Goal: Transaction & Acquisition: Subscribe to service/newsletter

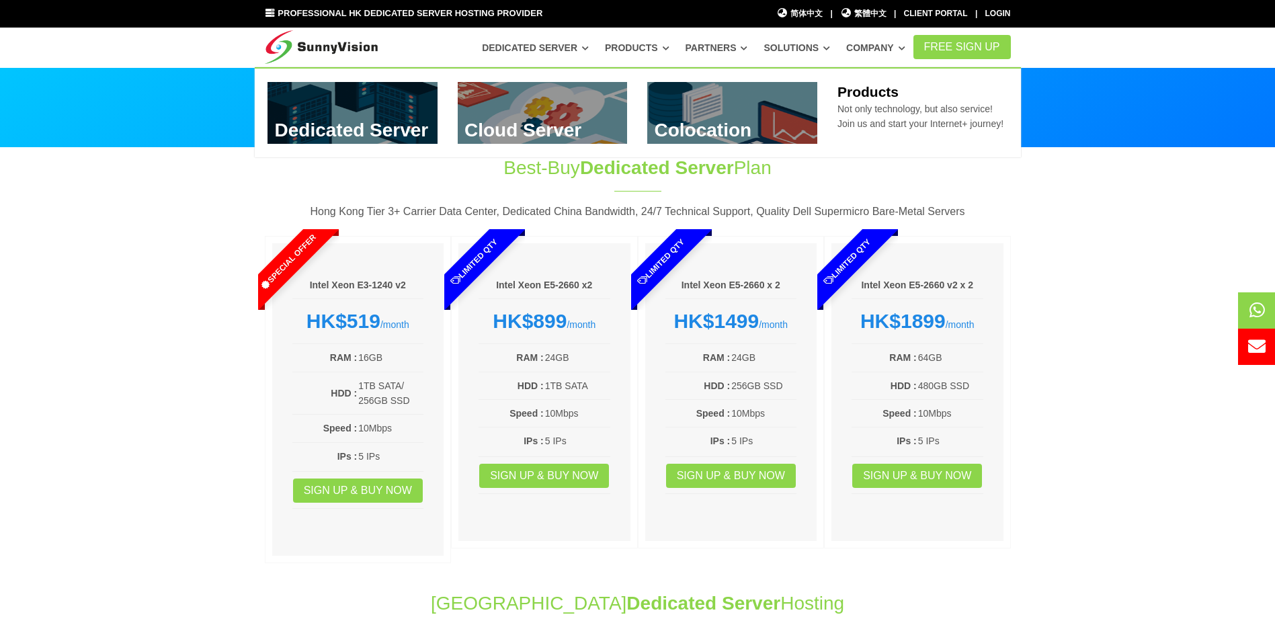
click at [727, 122] on link at bounding box center [732, 113] width 170 height 62
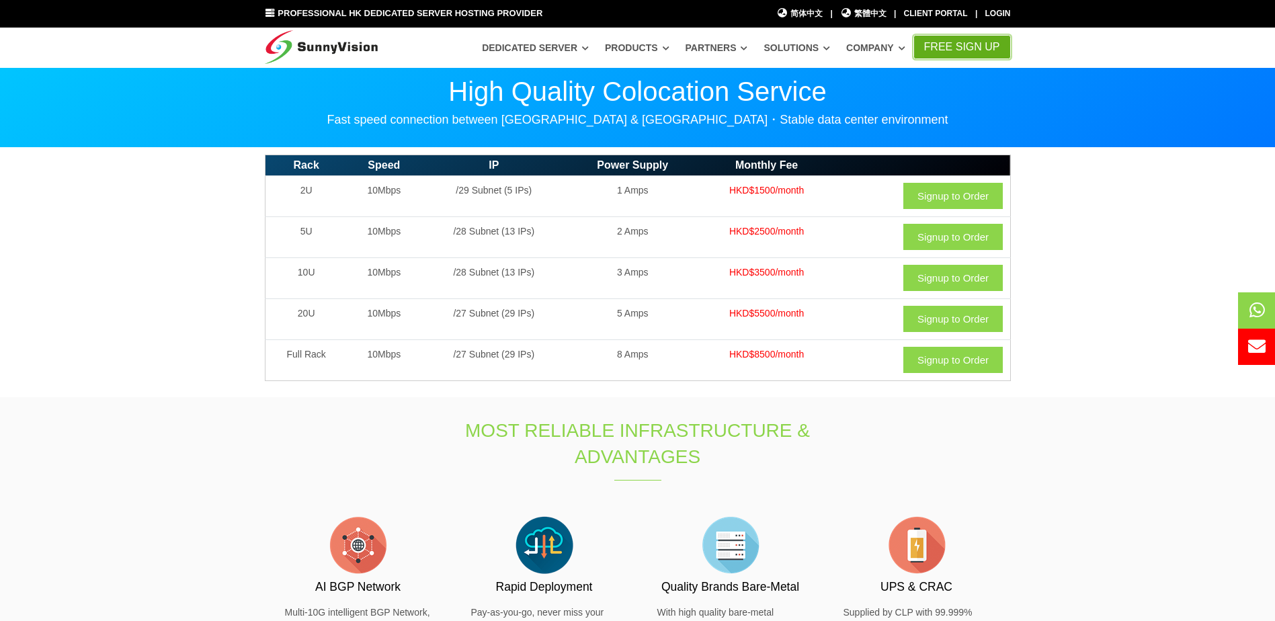
click at [964, 48] on link "FREE Sign Up" at bounding box center [962, 47] width 97 height 24
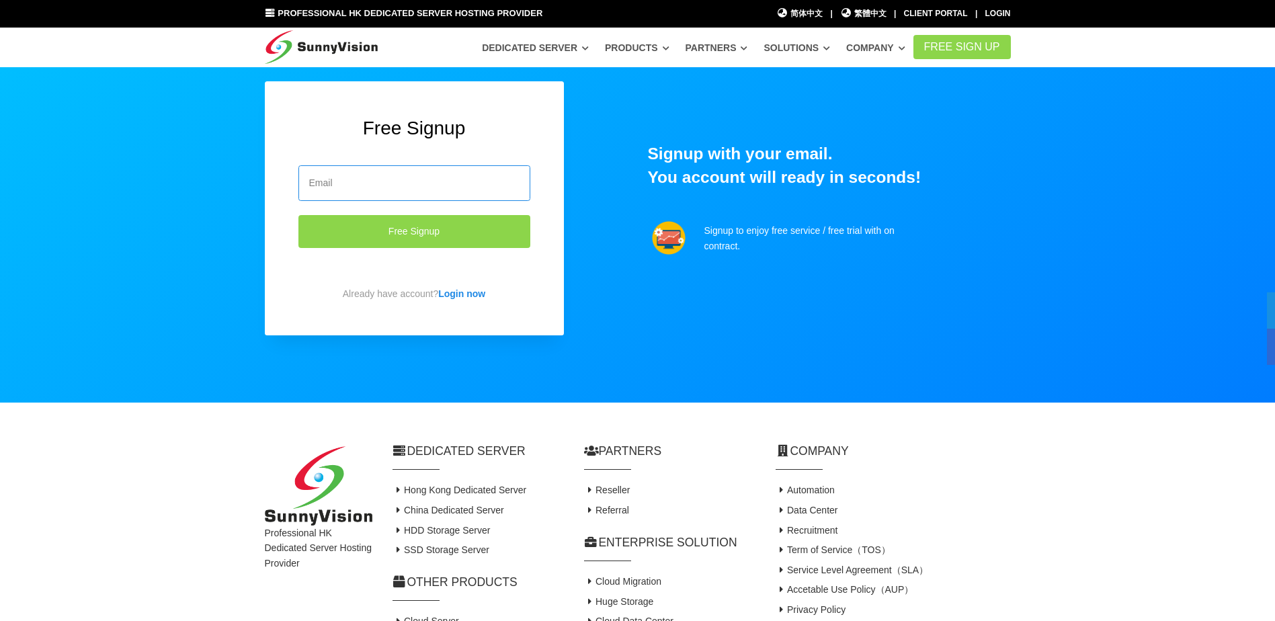
click at [407, 186] on input "email" at bounding box center [414, 183] width 232 height 36
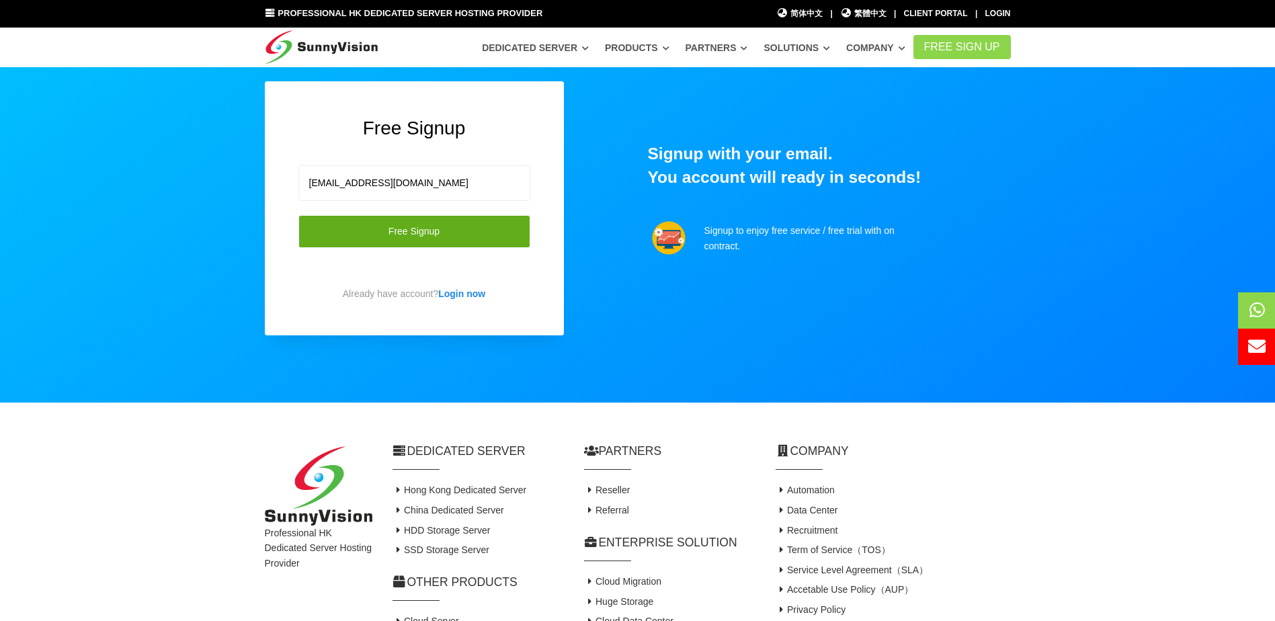
type input "my6988@hotmail.com"
click at [432, 233] on button "Free Signup" at bounding box center [414, 231] width 232 height 33
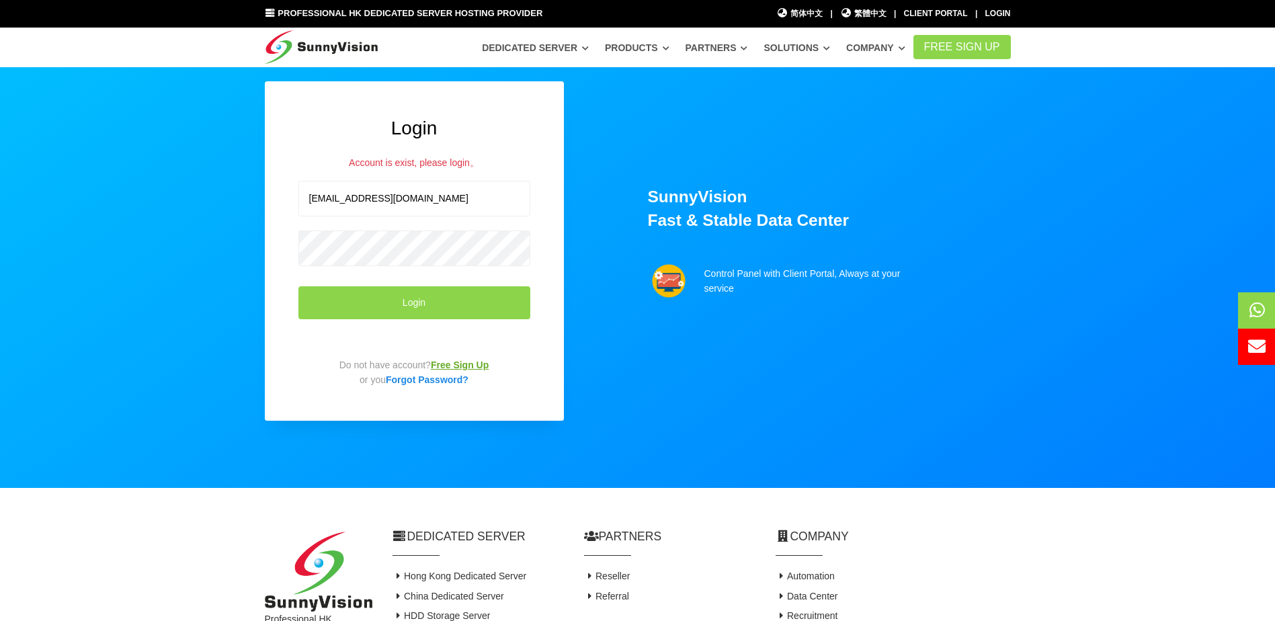
click at [459, 366] on link "Free Sign Up" at bounding box center [460, 365] width 58 height 11
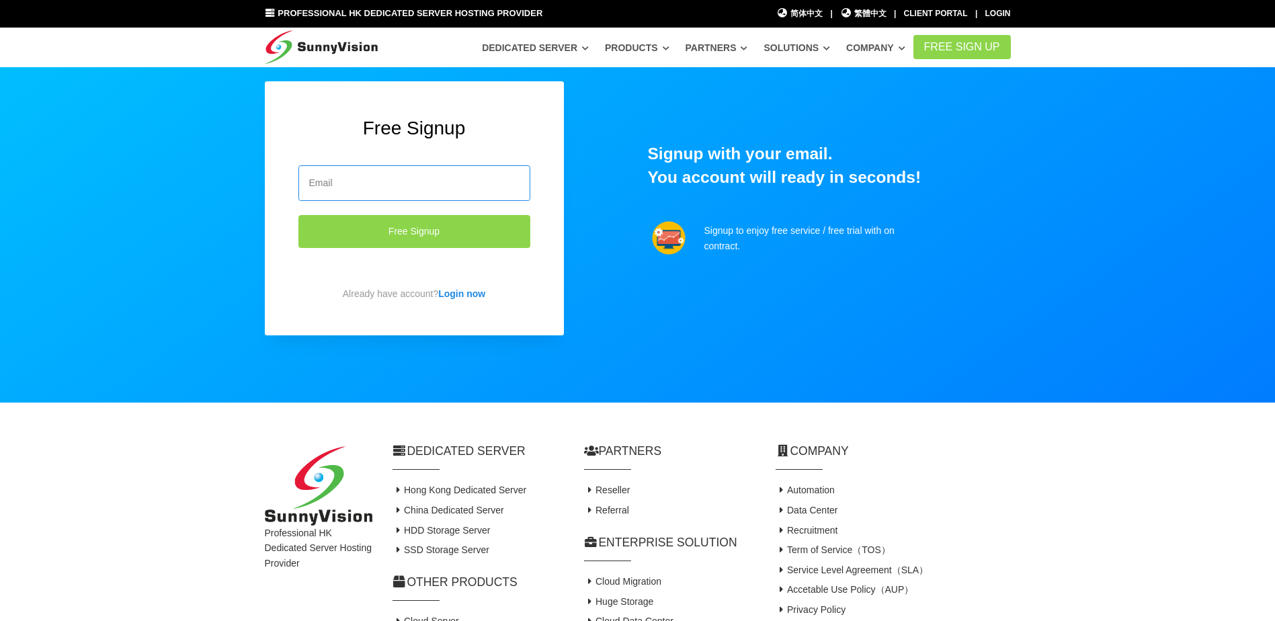
click at [409, 175] on input "email" at bounding box center [414, 183] width 232 height 36
type input "[EMAIL_ADDRESS][DOMAIN_NAME]"
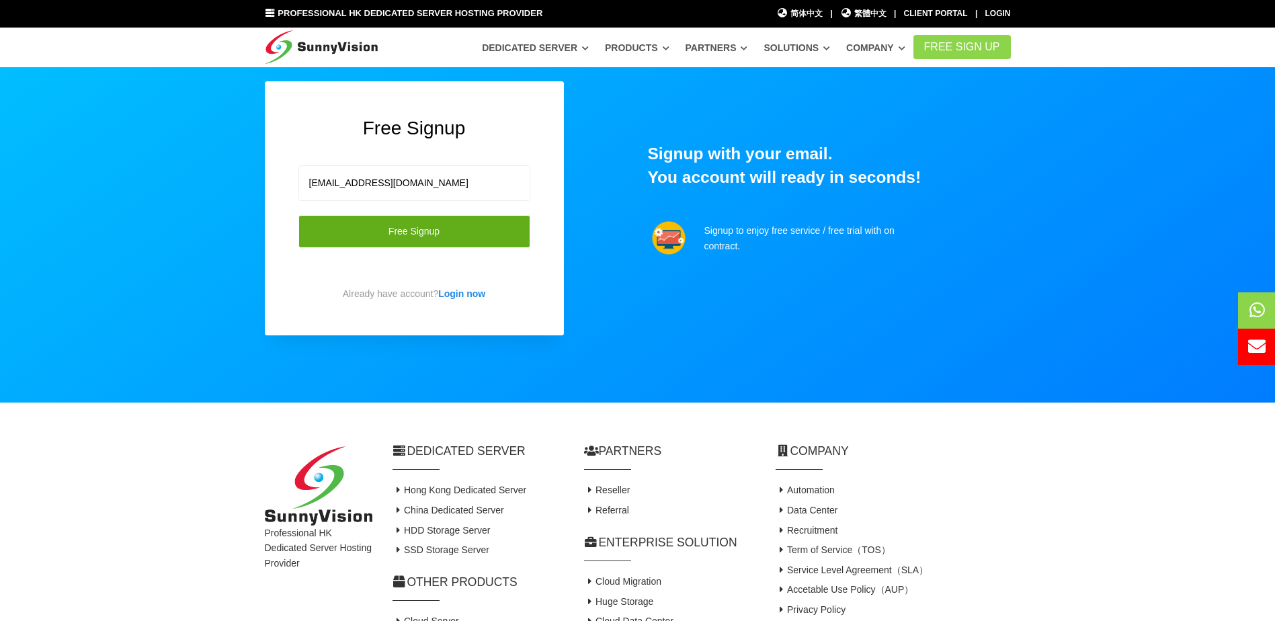
click at [477, 237] on button "Free Signup" at bounding box center [414, 231] width 232 height 33
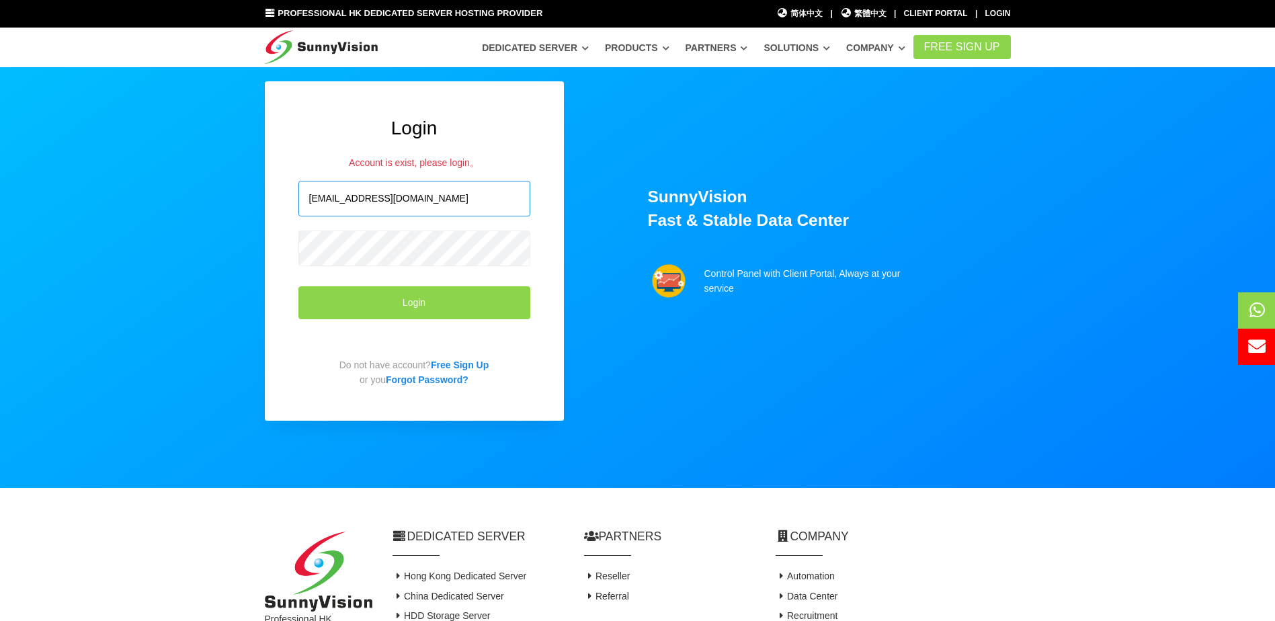
click at [415, 198] on input "ralphjoin@gmail.com" at bounding box center [414, 199] width 232 height 36
drag, startPoint x: 424, startPoint y: 195, endPoint x: 0, endPoint y: 143, distance: 426.7
click at [0, 143] on html "Professional HK Dedicated Server Hosting Provider 简体中文 简体中文 | 繁體中文 繁體中文 | Clien…" at bounding box center [637, 430] width 1275 height 860
drag, startPoint x: 419, startPoint y: 198, endPoint x: 44, endPoint y: 235, distance: 377.0
click at [44, 235] on section "Login Account is exist, please login。 ralph_y@yahoo.com Login Do not have accou…" at bounding box center [637, 244] width 1275 height 488
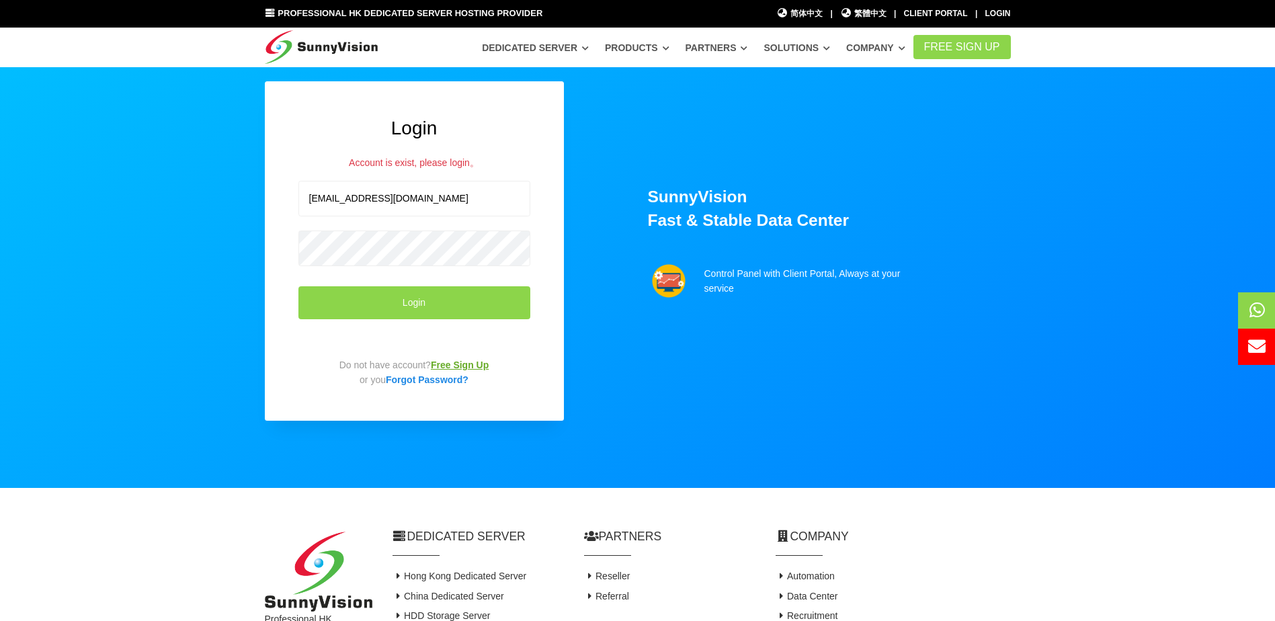
type input "ralph_y@yahoo.com"
click at [456, 362] on link "Free Sign Up" at bounding box center [460, 365] width 58 height 11
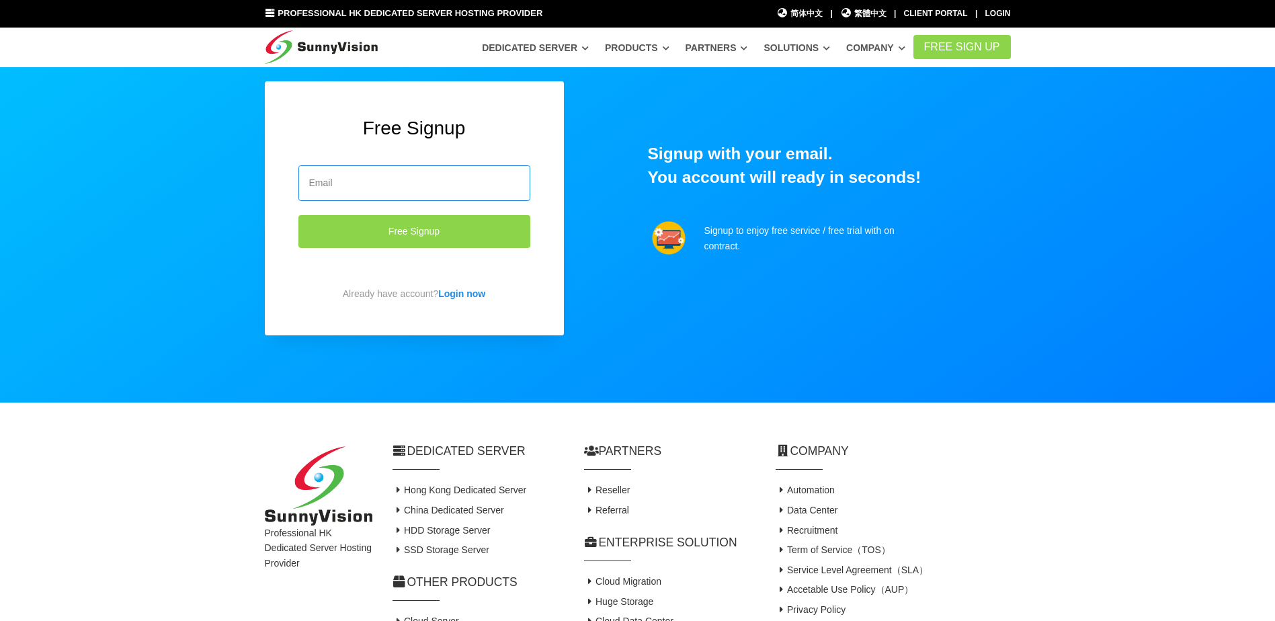
click at [387, 190] on input "email" at bounding box center [414, 183] width 232 height 36
paste input "ralph_y@yahoo.com"
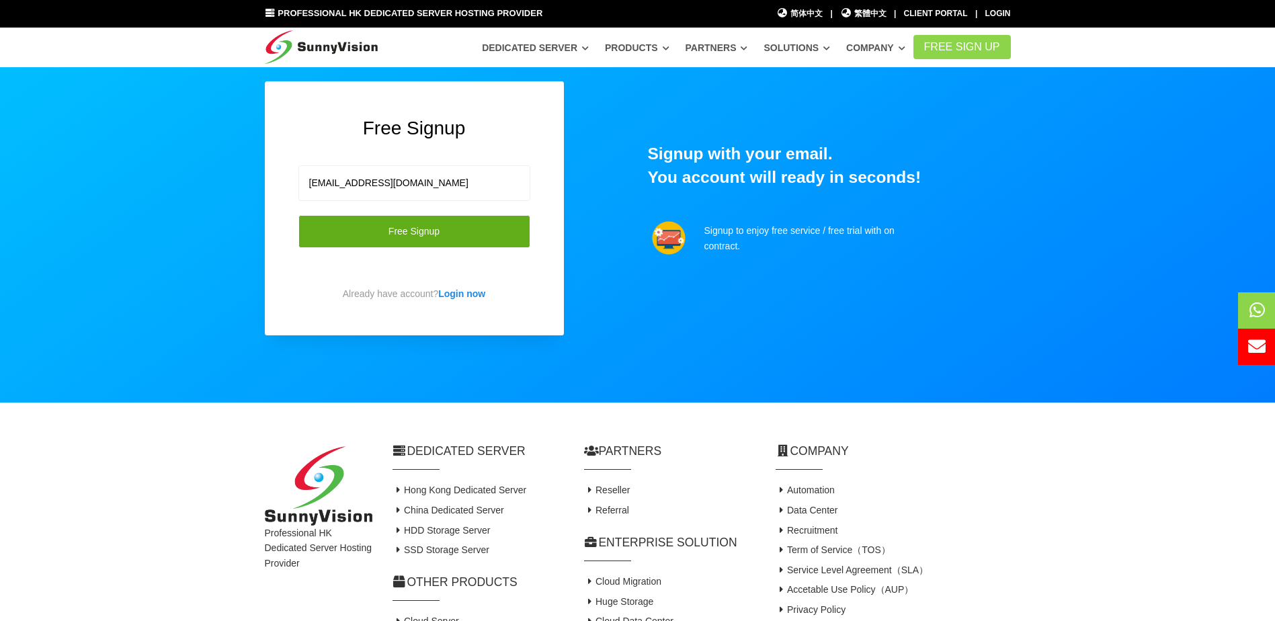
type input "ralph_y@yahoo.com"
click at [443, 235] on button "Free Signup" at bounding box center [414, 231] width 232 height 33
